Goal: Task Accomplishment & Management: Manage account settings

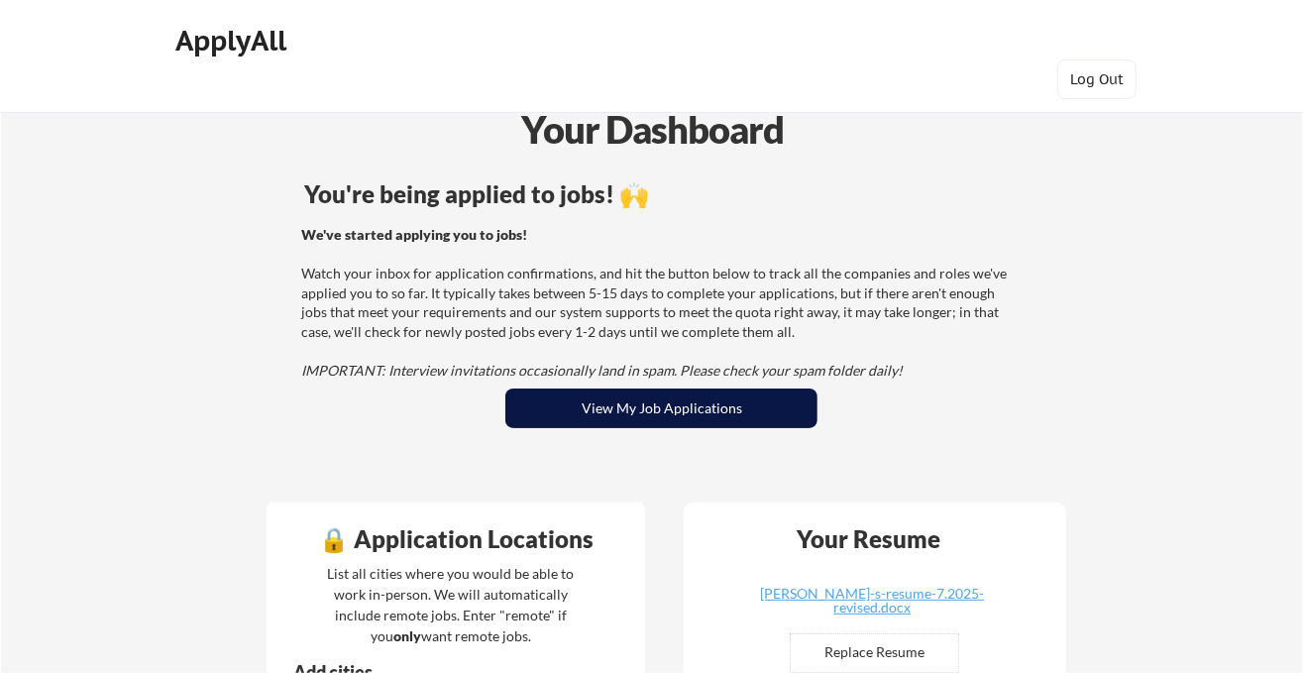
click at [632, 412] on button "View My Job Applications" at bounding box center [661, 408] width 312 height 40
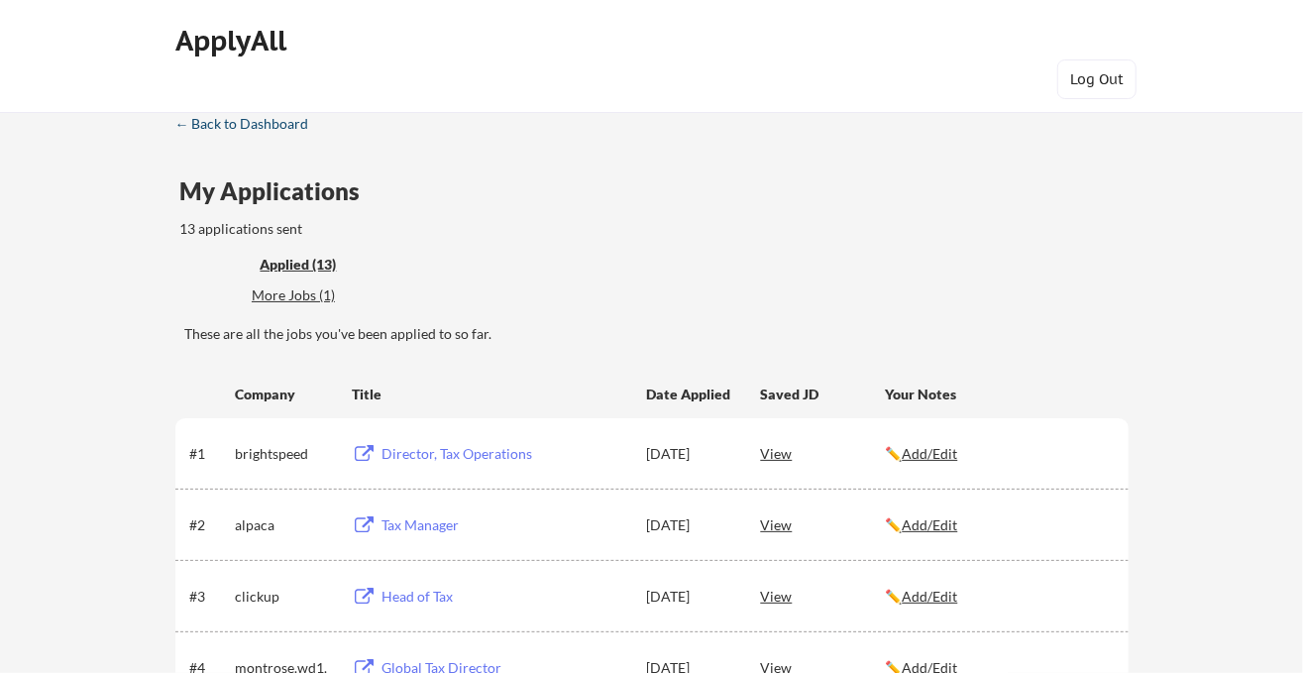
click at [268, 117] on div "← Back to Dashboard" at bounding box center [249, 124] width 149 height 14
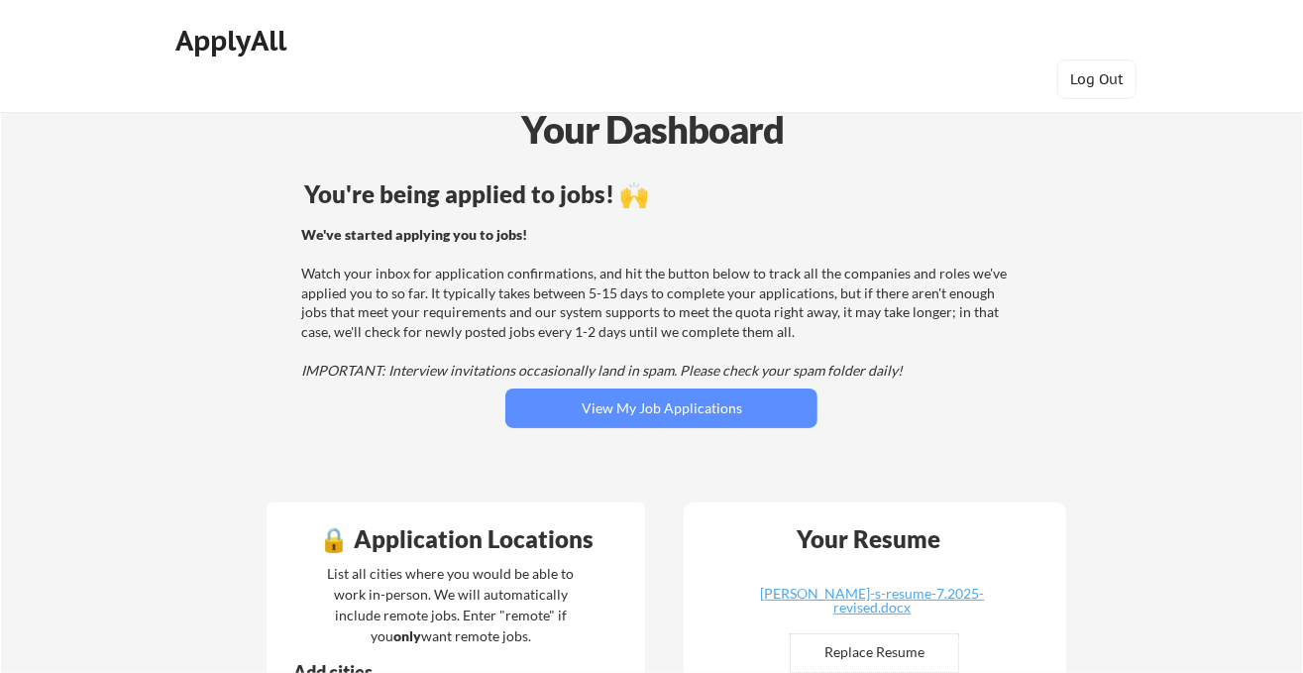
click at [264, 59] on div "ApplyAll" at bounding box center [235, 45] width 157 height 50
click at [263, 49] on div "ApplyAll" at bounding box center [234, 41] width 117 height 34
click at [248, 43] on div "ApplyAll" at bounding box center [234, 41] width 117 height 34
click at [244, 32] on div "ApplyAll" at bounding box center [234, 41] width 117 height 34
